Goal: Check status

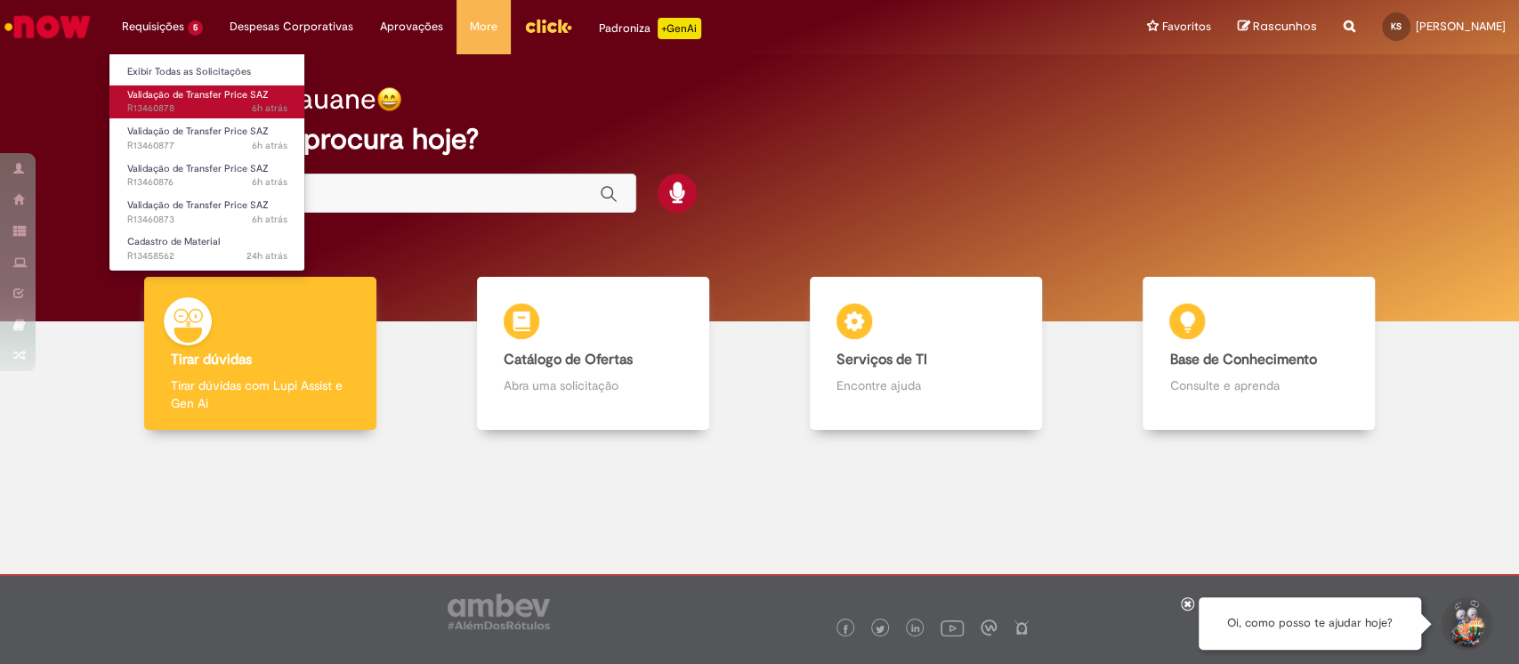
click at [159, 116] on link "Validação de Transfer Price SAZ 6h atrás 6 horas atrás R13460878" at bounding box center [207, 101] width 196 height 33
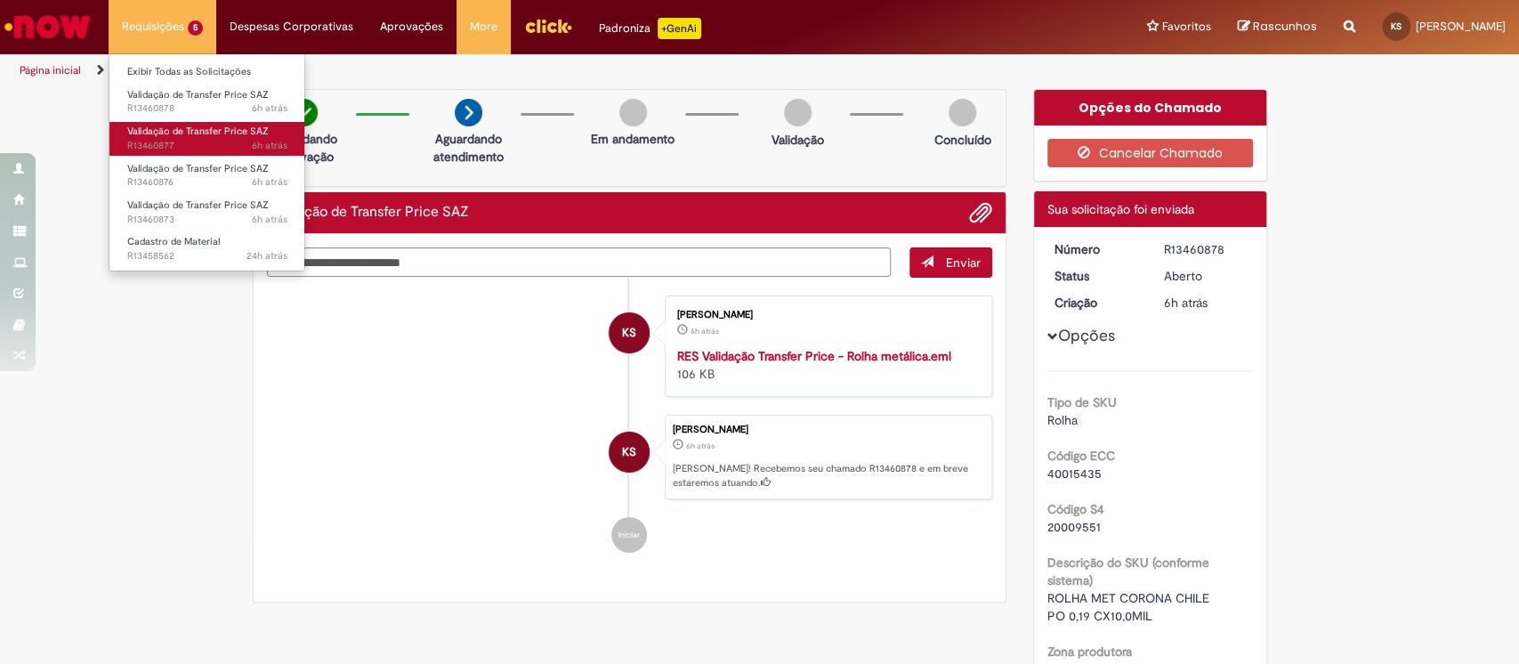
click at [194, 145] on span "6h atrás 6 horas atrás R13460877" at bounding box center [207, 146] width 160 height 14
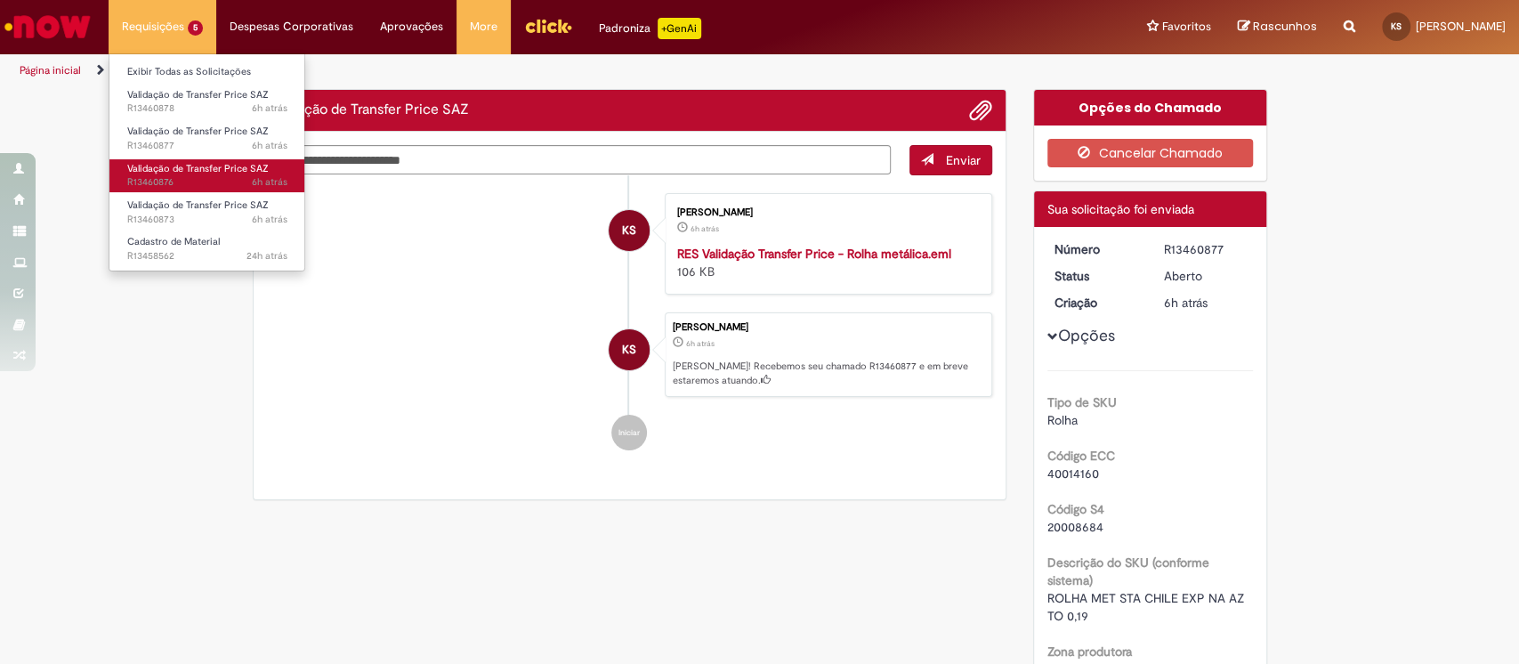
click at [198, 181] on span "6h atrás 6 horas atrás R13460876" at bounding box center [207, 182] width 160 height 14
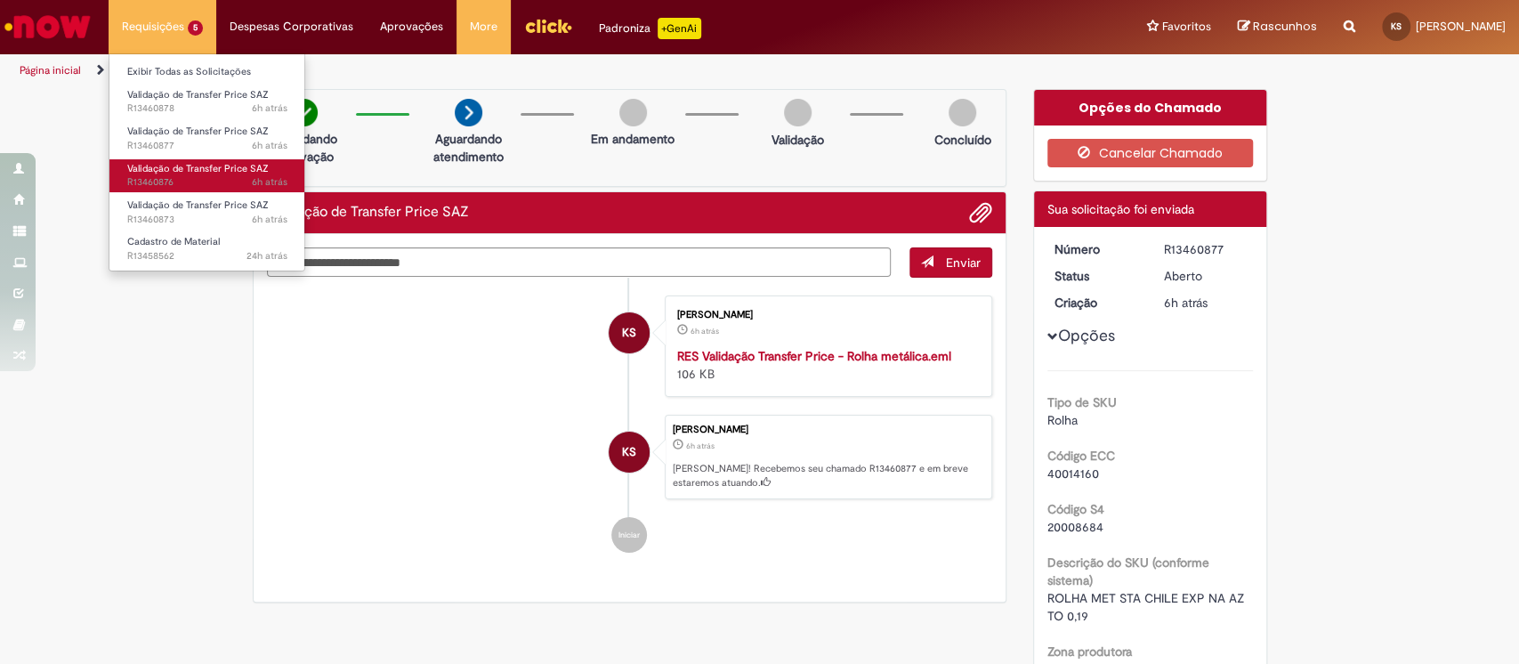
click at [198, 181] on span "6h atrás 6 horas atrás R13460876" at bounding box center [207, 182] width 160 height 14
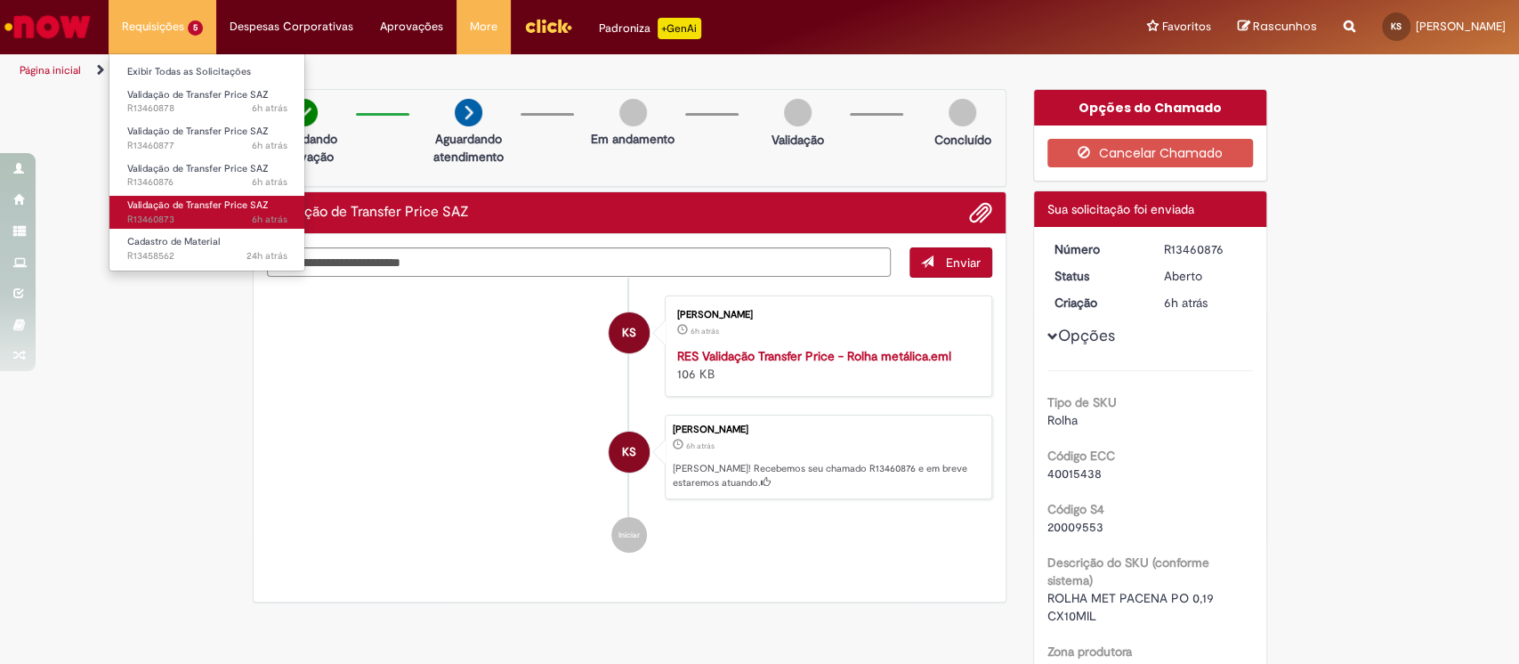
click at [157, 214] on span "6h atrás 6 horas atrás R13460873" at bounding box center [207, 220] width 160 height 14
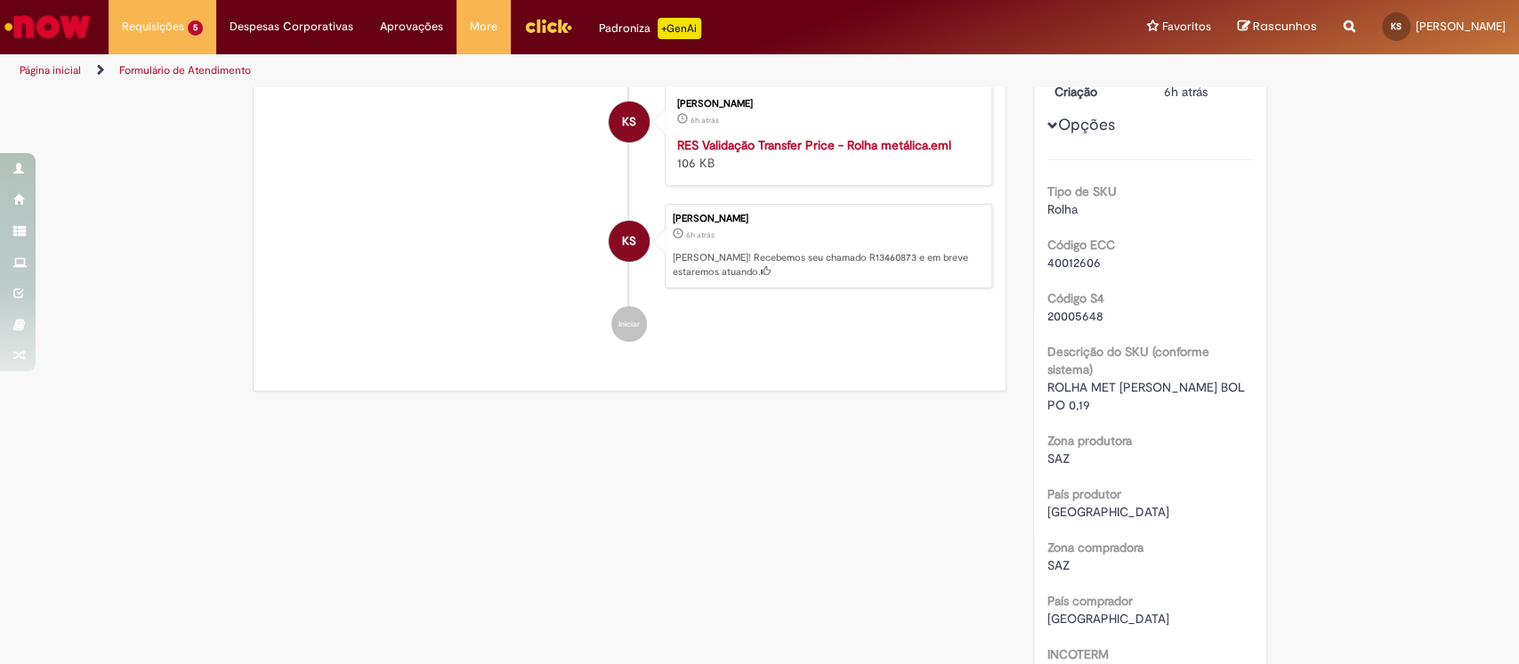
scroll to position [474, 0]
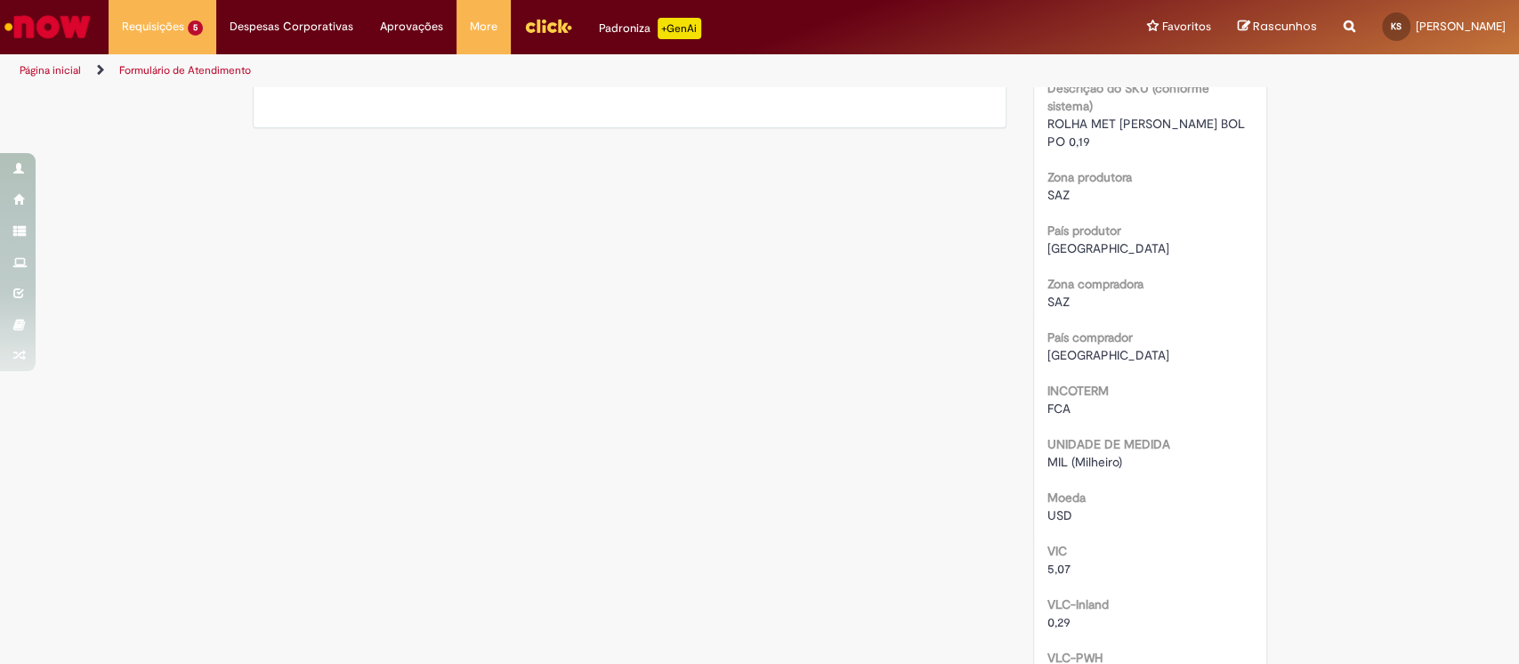
drag, startPoint x: 1320, startPoint y: 326, endPoint x: 1246, endPoint y: 290, distance: 82.0
click at [1322, 326] on div "Verificar Código de Barras Aguardando Aprovação Aguardando atendimento Em andam…" at bounding box center [759, 464] width 1519 height 1698
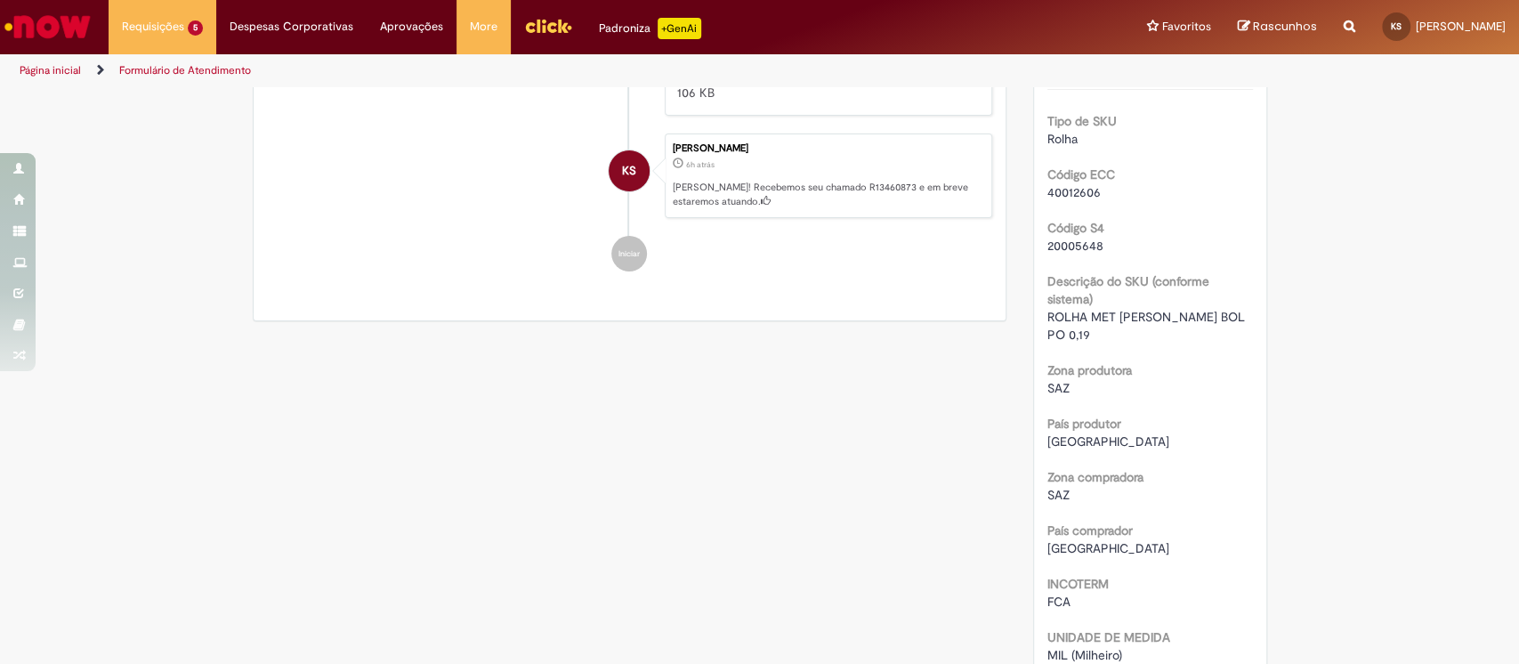
scroll to position [0, 0]
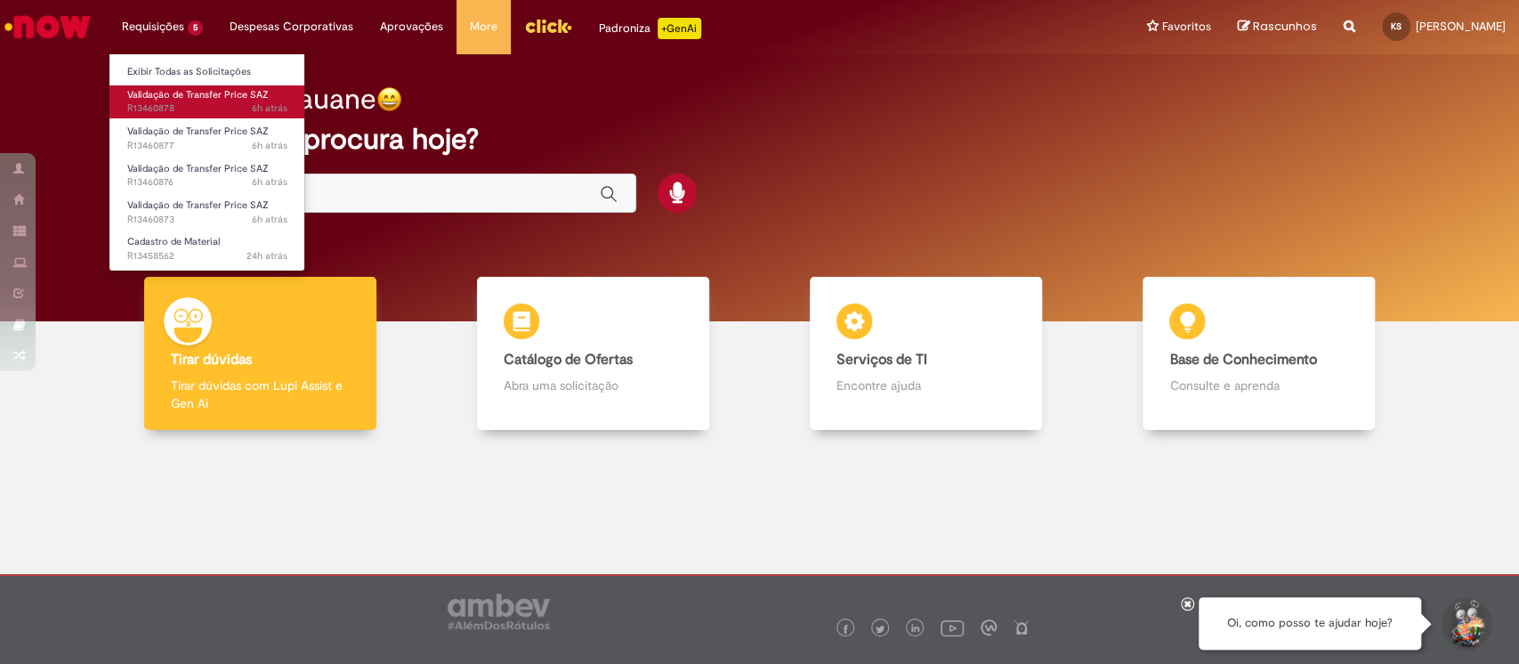
click at [167, 93] on span "Validação de Transfer Price SAZ" at bounding box center [197, 94] width 141 height 13
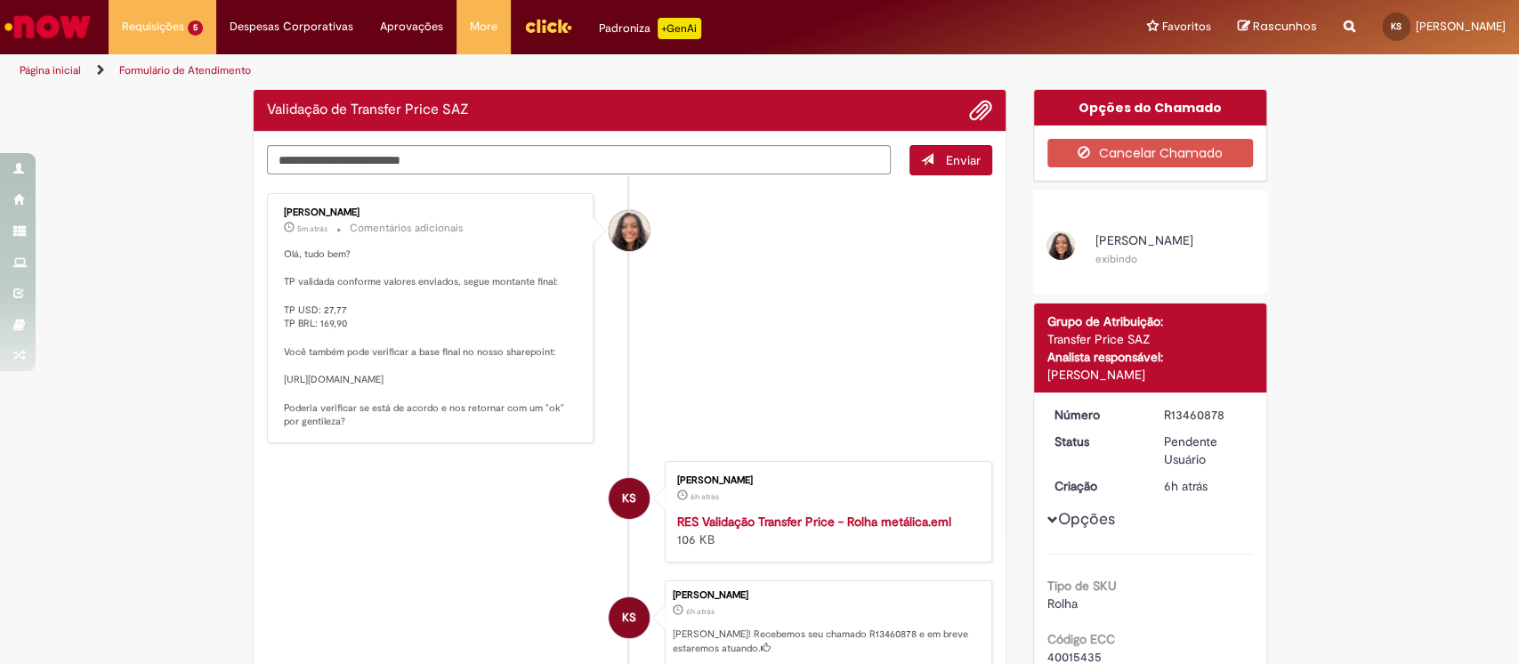
click at [795, 310] on li "Debora Helloisa Soares 5m atrás 5 minutos atrás Comentários adicionais Olá, tud…" at bounding box center [630, 318] width 726 height 250
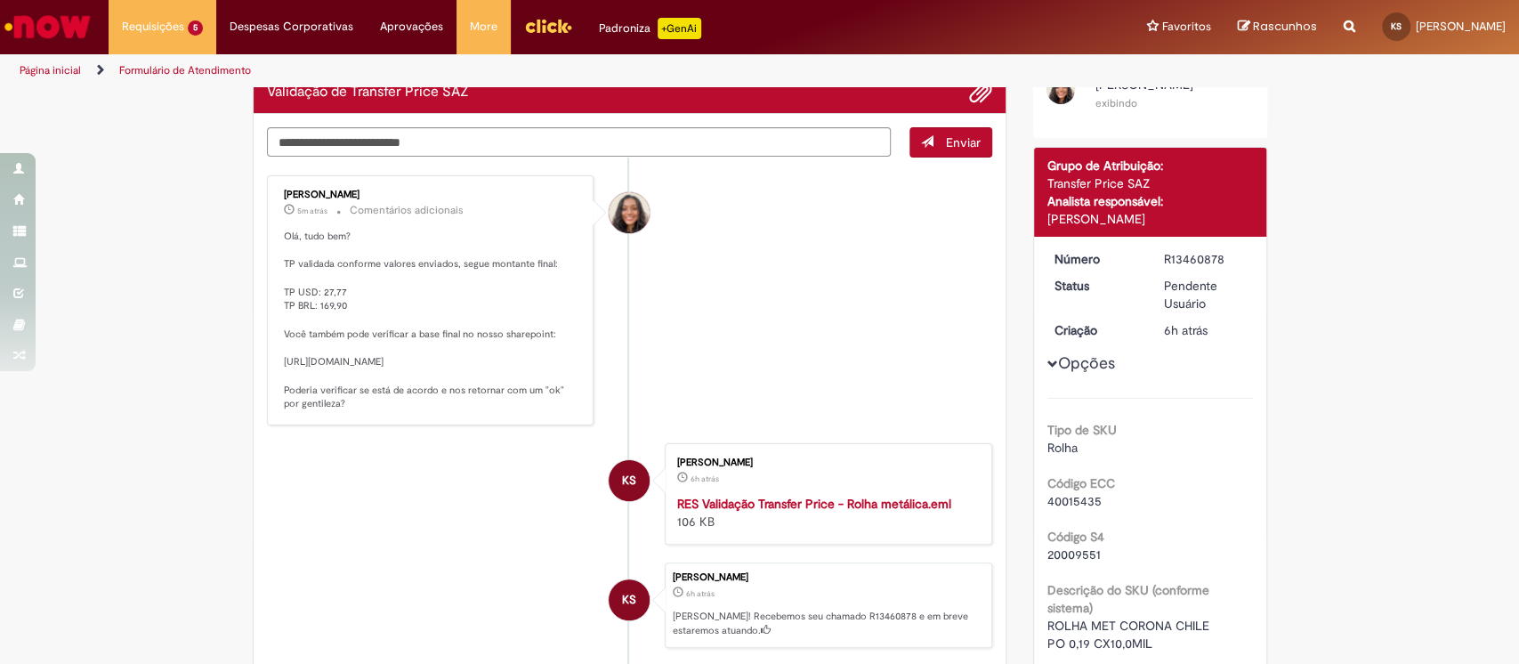
scroll to position [118, 0]
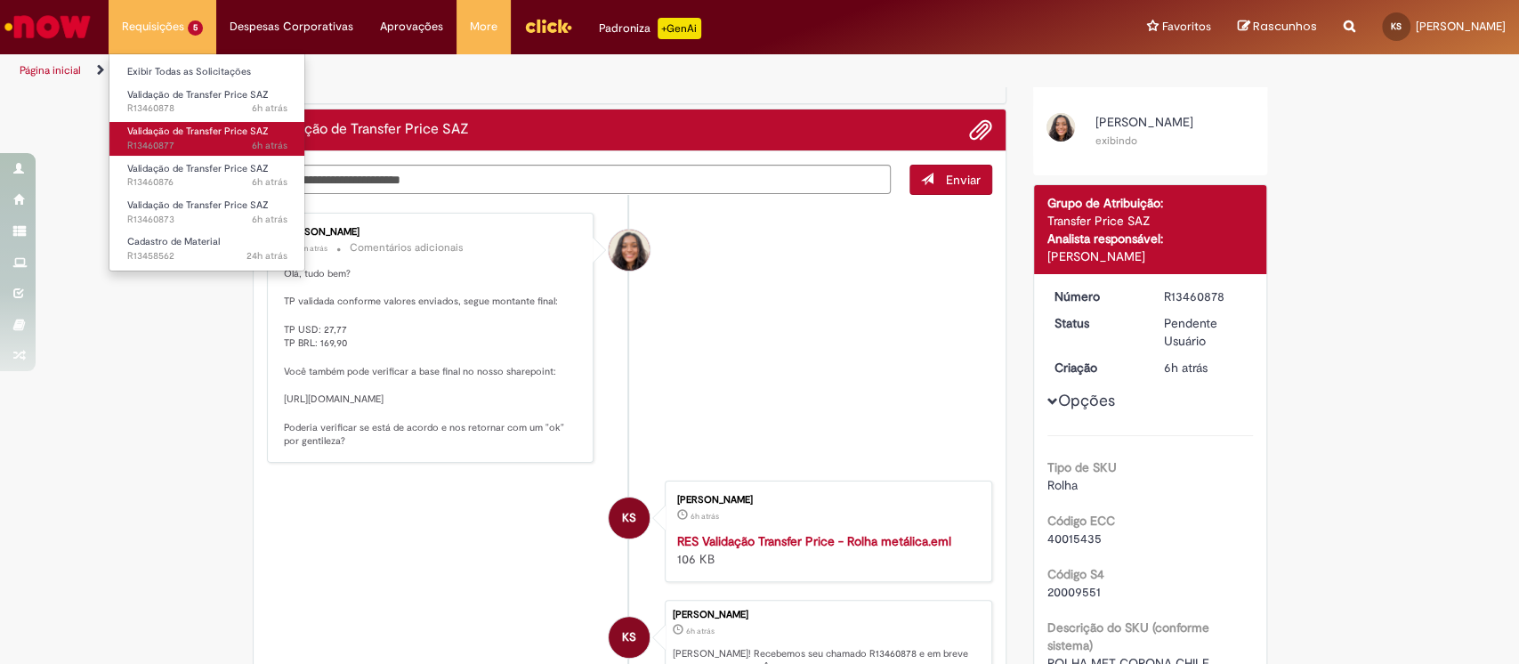
click at [165, 140] on span "6h atrás 6 horas atrás R13460877" at bounding box center [207, 146] width 160 height 14
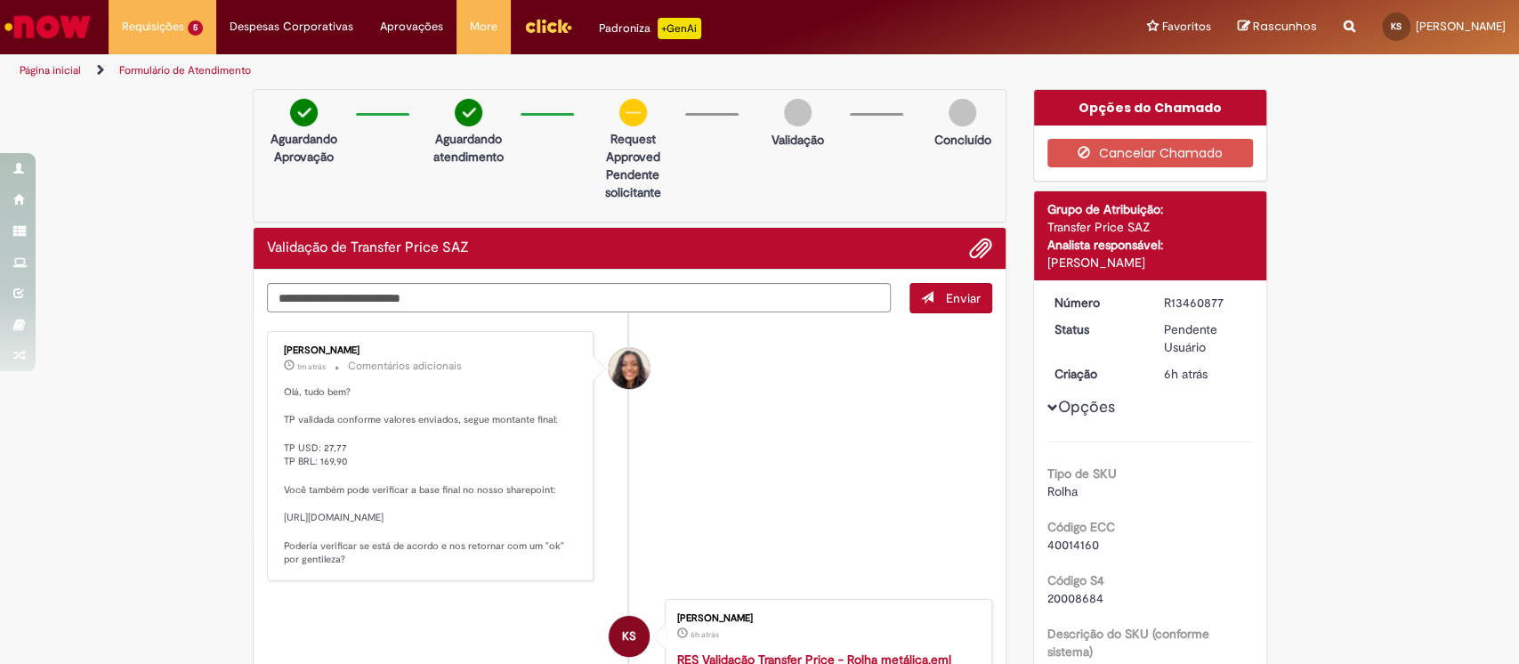
drag, startPoint x: 471, startPoint y: 433, endPoint x: 275, endPoint y: 515, distance: 212.2
click at [284, 515] on p "Olá, tudo bem? TP validada conforme valores enviados, segue montante final: TP …" at bounding box center [432, 475] width 296 height 181
copy p "https://anheuserbuschinbev.sharepoint.com/:x:/r/sites/IntercompanySAZ/_layouts/…"
drag, startPoint x: 470, startPoint y: 394, endPoint x: 477, endPoint y: 413, distance: 20.0
click at [472, 388] on p "Olá, tudo bem? TP validada conforme valores enviados, segue montante final: TP …" at bounding box center [432, 475] width 296 height 181
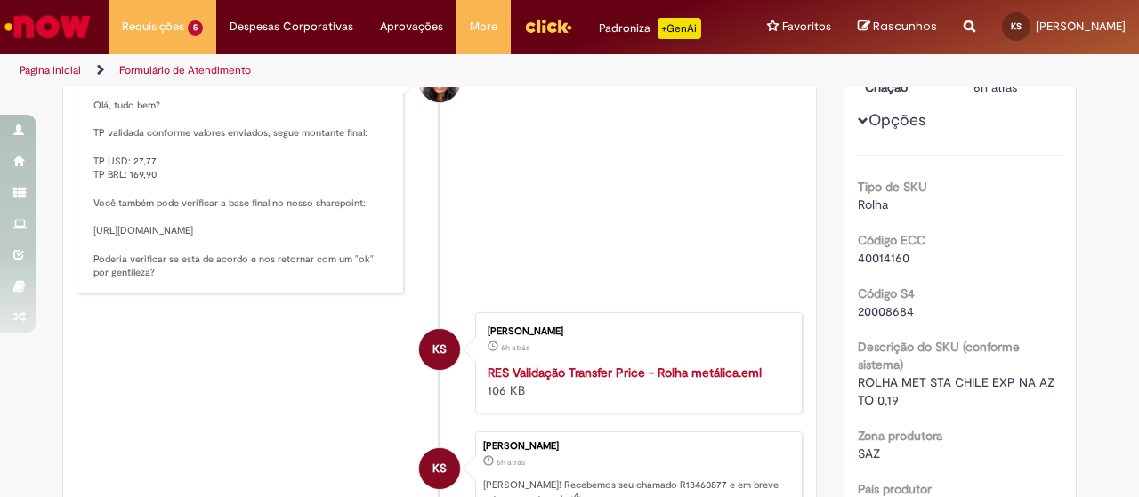
scroll to position [326, 0]
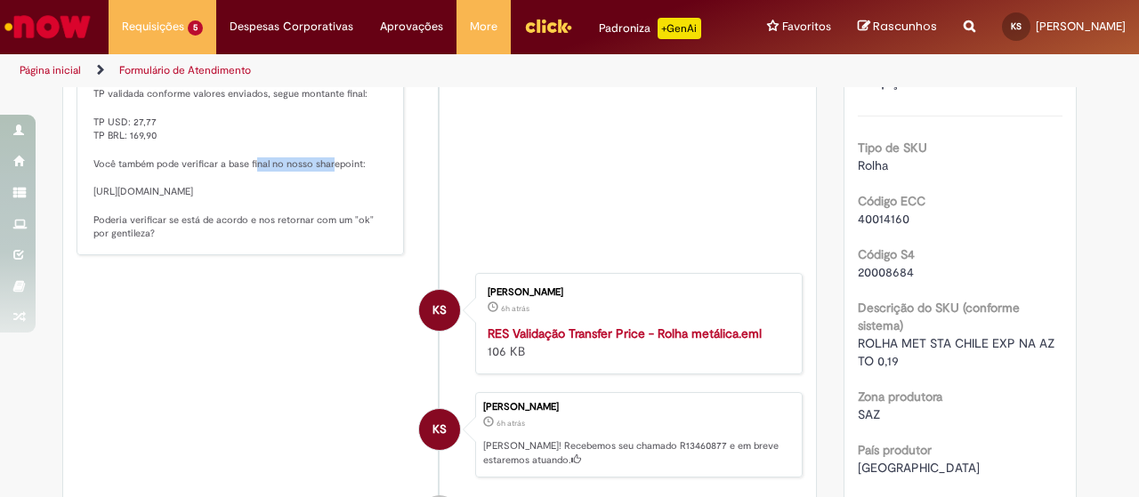
drag, startPoint x: 249, startPoint y: 177, endPoint x: 420, endPoint y: 173, distance: 170.9
click at [329, 182] on p "Olá, tudo bem? TP validada conforme valores enviados, segue montante final: TP …" at bounding box center [241, 150] width 296 height 181
drag, startPoint x: 132, startPoint y: 144, endPoint x: 80, endPoint y: 135, distance: 52.4
click at [82, 135] on div "Debora Helloisa Soares 2m atrás 2 minutos atrás Comentários adicionais Olá, tud…" at bounding box center [240, 130] width 317 height 239
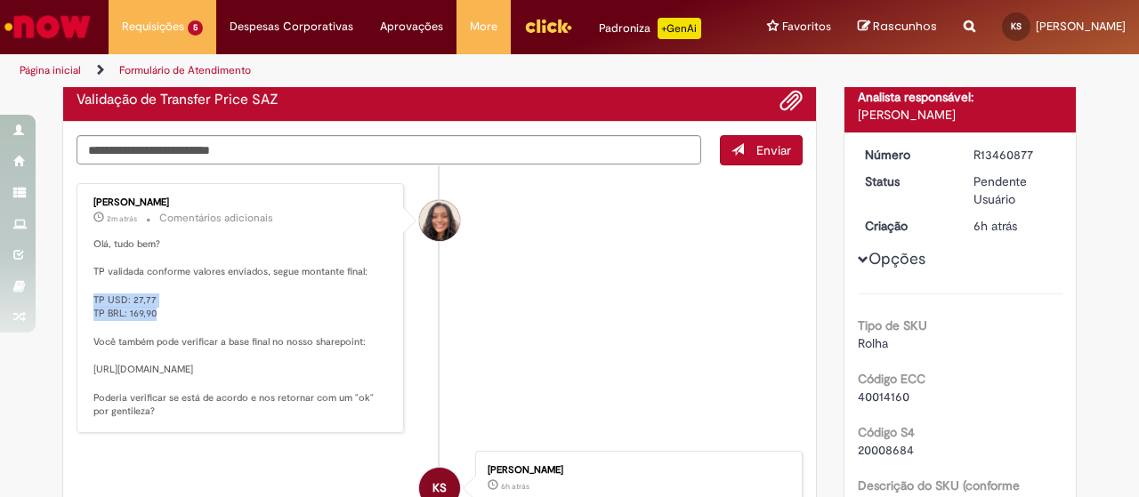
scroll to position [237, 0]
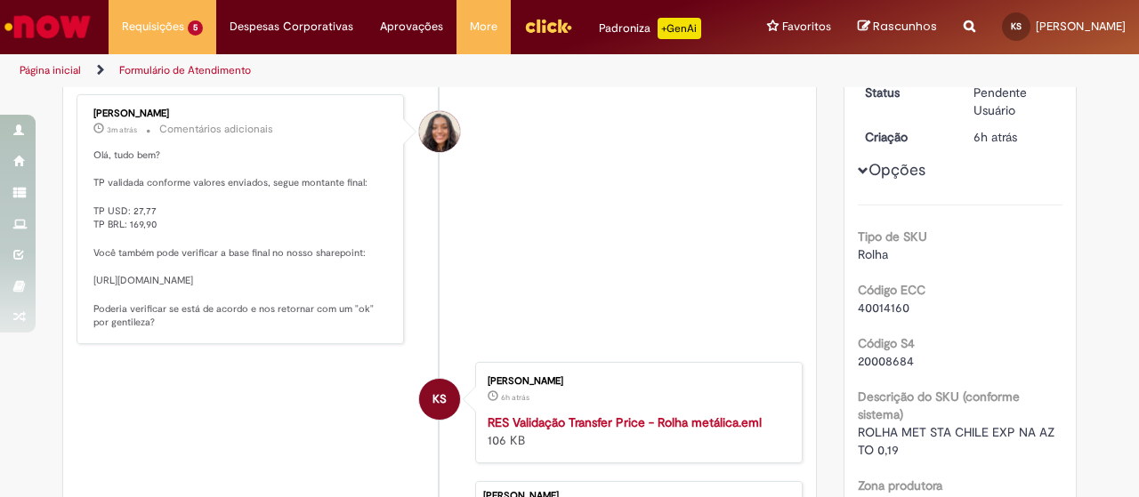
click at [241, 263] on p "Olá, tudo bem? TP validada conforme valores enviados, segue montante final: TP …" at bounding box center [241, 239] width 296 height 181
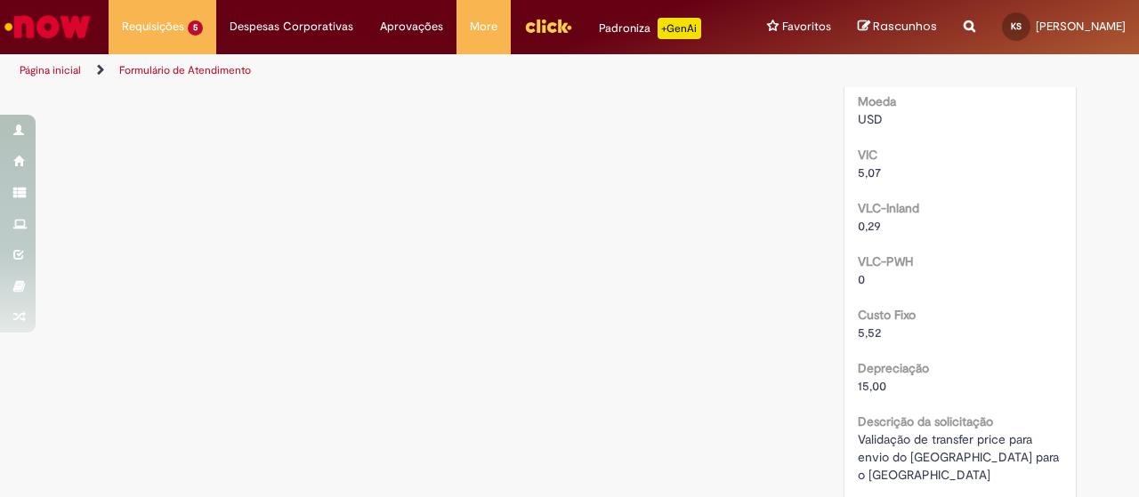
scroll to position [948, 0]
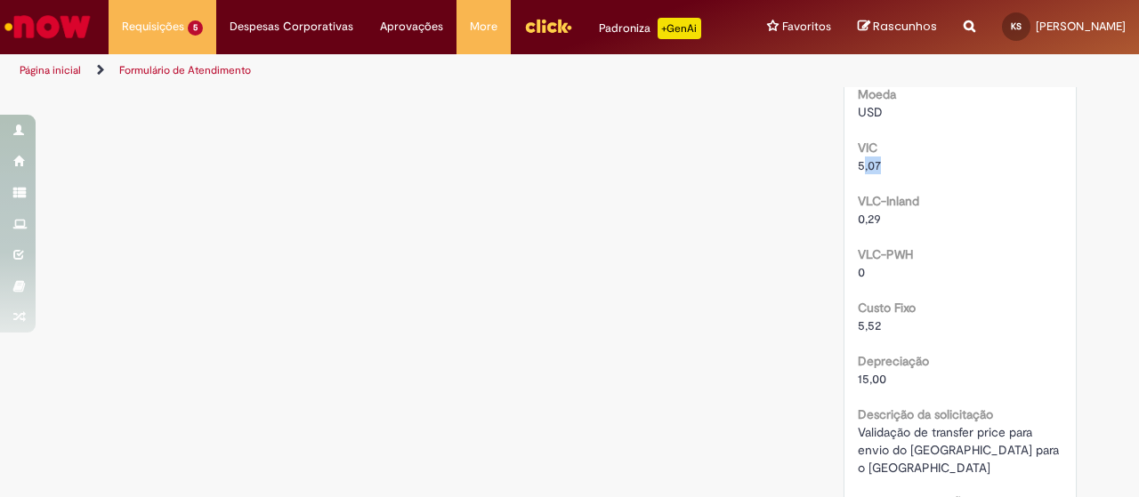
drag, startPoint x: 858, startPoint y: 175, endPoint x: 888, endPoint y: 180, distance: 30.6
click at [887, 174] on div "5,07" at bounding box center [961, 166] width 206 height 18
drag, startPoint x: 854, startPoint y: 234, endPoint x: 880, endPoint y: 238, distance: 26.0
click at [880, 228] on div "0,29" at bounding box center [961, 219] width 206 height 18
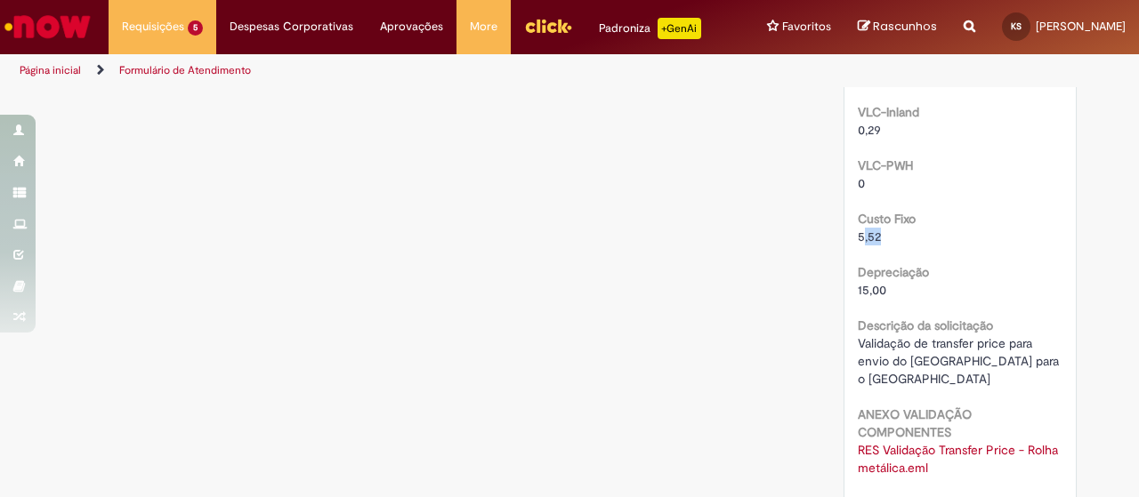
drag, startPoint x: 856, startPoint y: 254, endPoint x: 883, endPoint y: 271, distance: 32.1
click at [880, 246] on div "5,52" at bounding box center [961, 237] width 206 height 18
click at [885, 274] on div "Depreciação 15,00" at bounding box center [961, 279] width 206 height 40
drag, startPoint x: 852, startPoint y: 307, endPoint x: 897, endPoint y: 307, distance: 44.5
click at [897, 299] on div "15,00" at bounding box center [961, 290] width 206 height 18
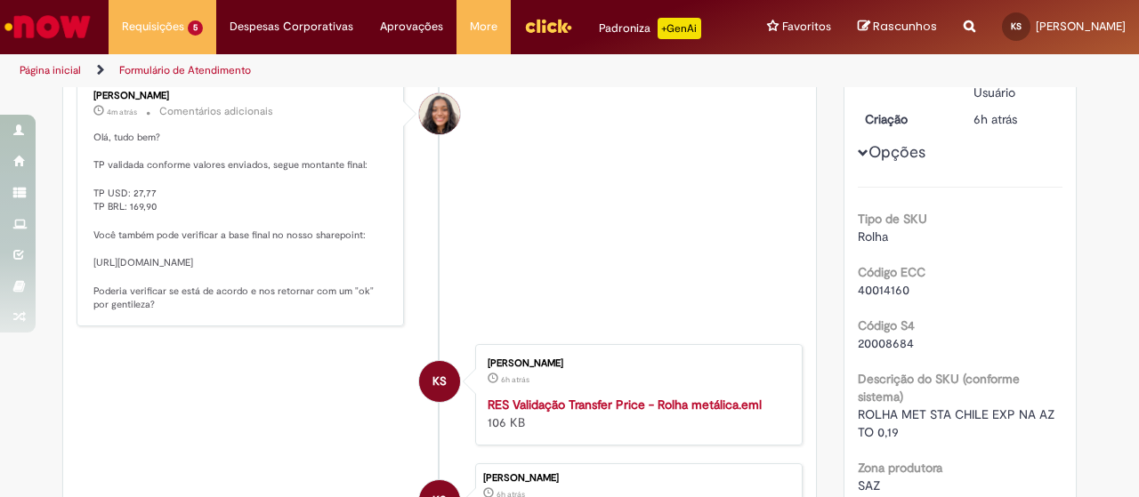
scroll to position [237, 0]
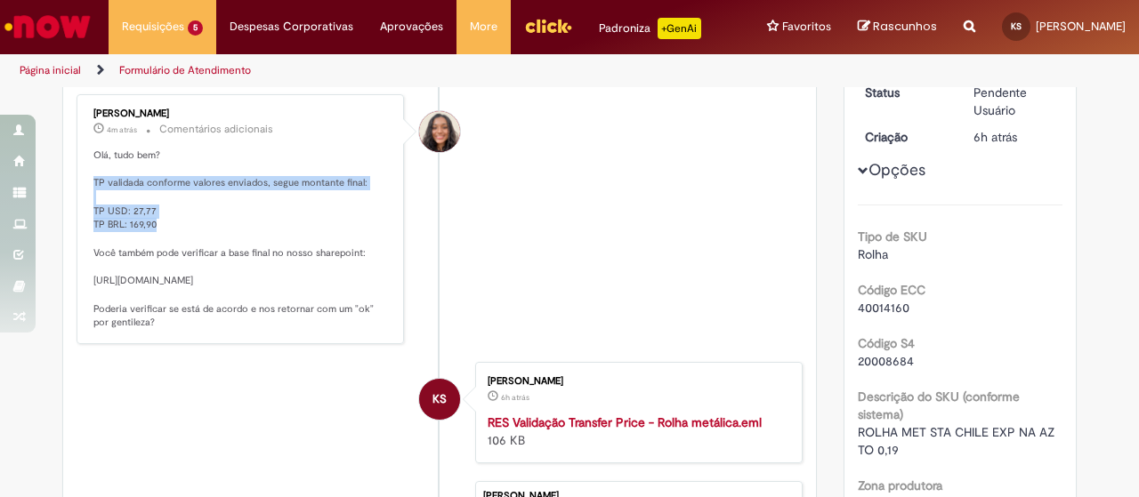
drag, startPoint x: 157, startPoint y: 243, endPoint x: 80, endPoint y: 201, distance: 87.2
click at [82, 201] on div "Debora Helloisa Soares 4m atrás 4 minutos atrás Comentários adicionais Olá, tud…" at bounding box center [240, 219] width 317 height 239
copy p "TP validada conforme valores enviados, segue montante final: TP USD: 27,77 TP B…"
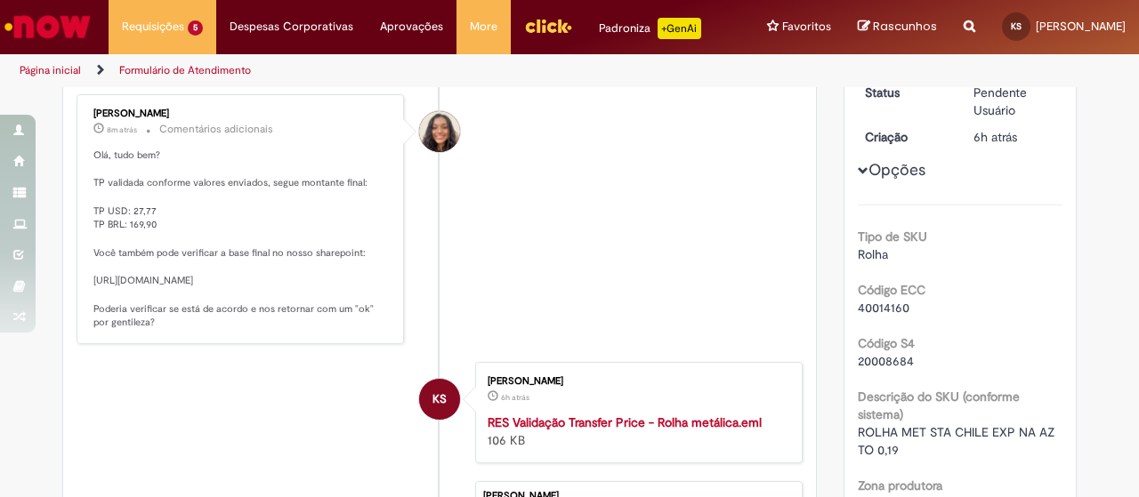
click at [673, 273] on li "Debora Helloisa Soares 8m atrás 8 minutos atrás Comentários adicionais Olá, tud…" at bounding box center [440, 219] width 726 height 250
